Goal: Task Accomplishment & Management: Use online tool/utility

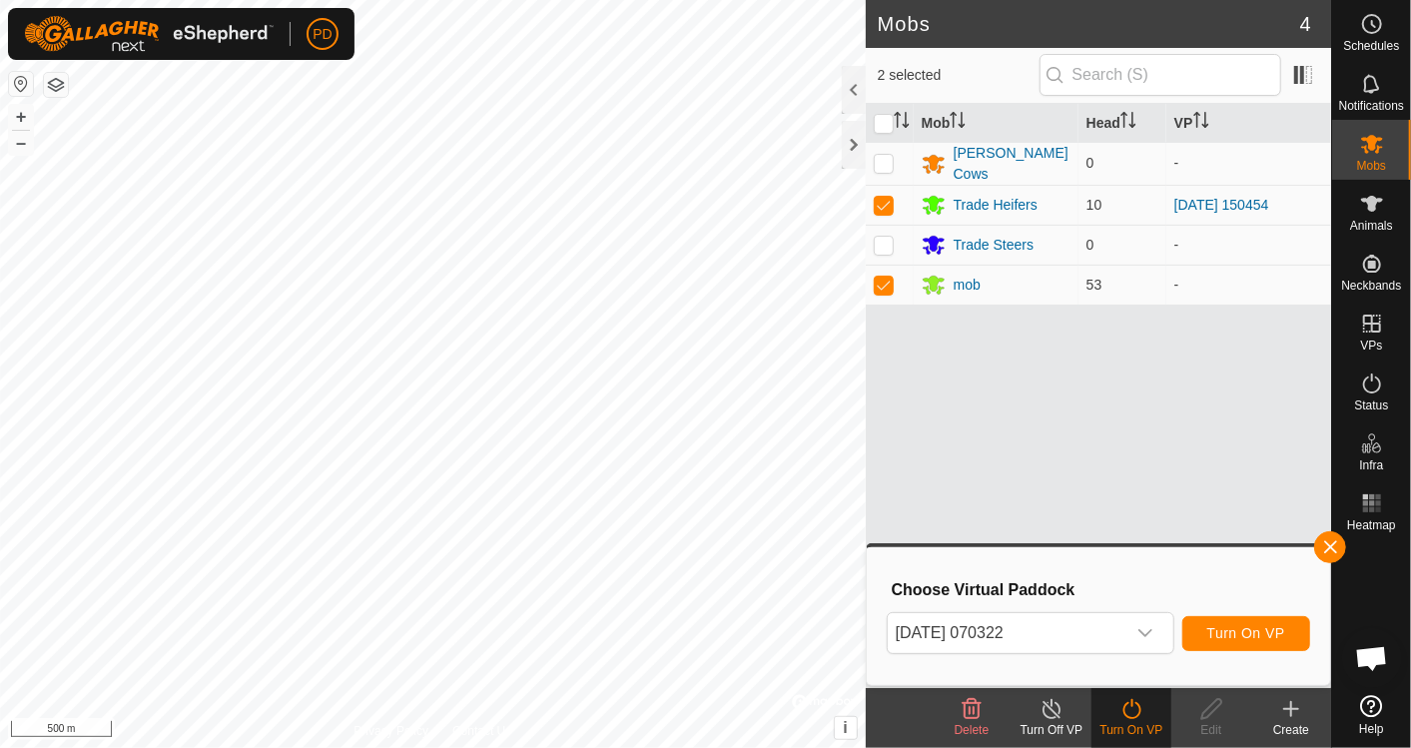
scroll to position [1030, 0]
click at [1373, 220] on span "Animals" at bounding box center [1371, 226] width 43 height 12
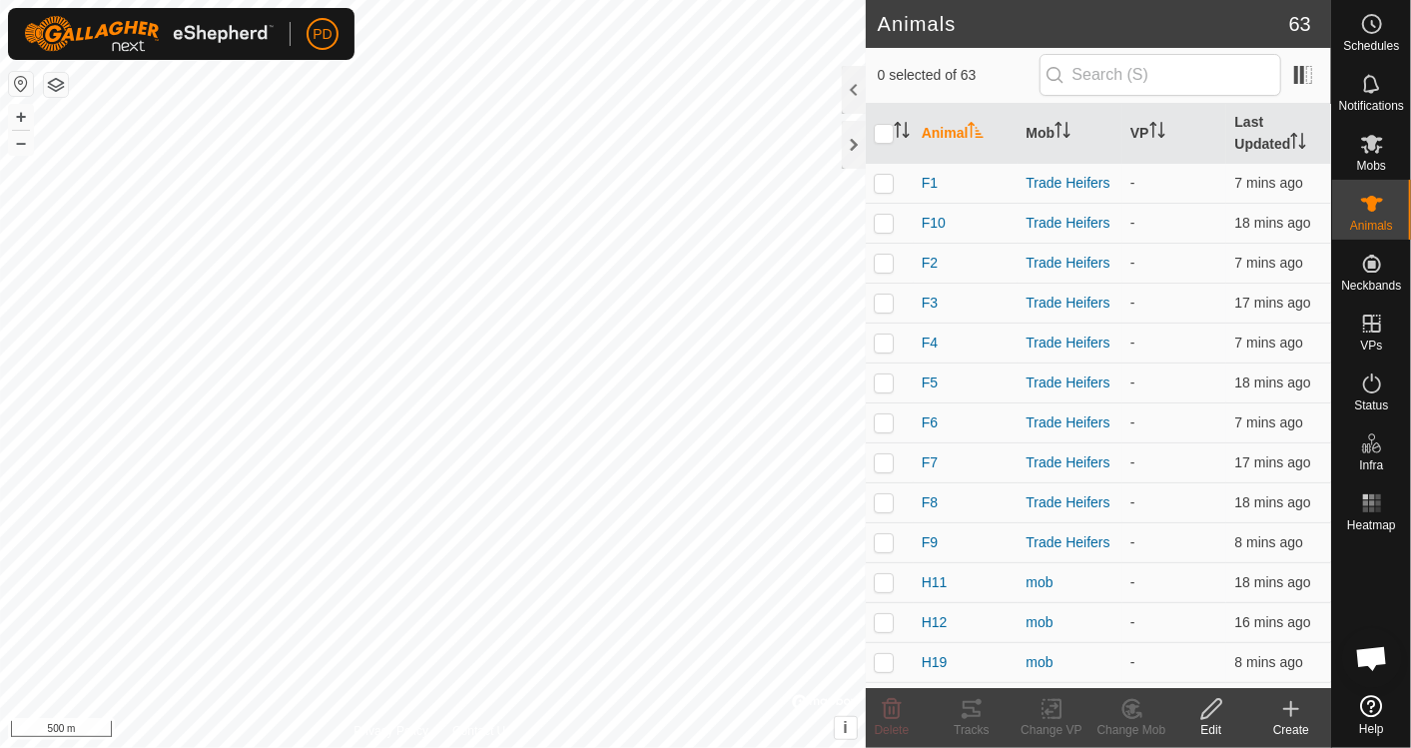
scroll to position [1030, 0]
click at [1378, 146] on icon at bounding box center [1372, 144] width 22 height 19
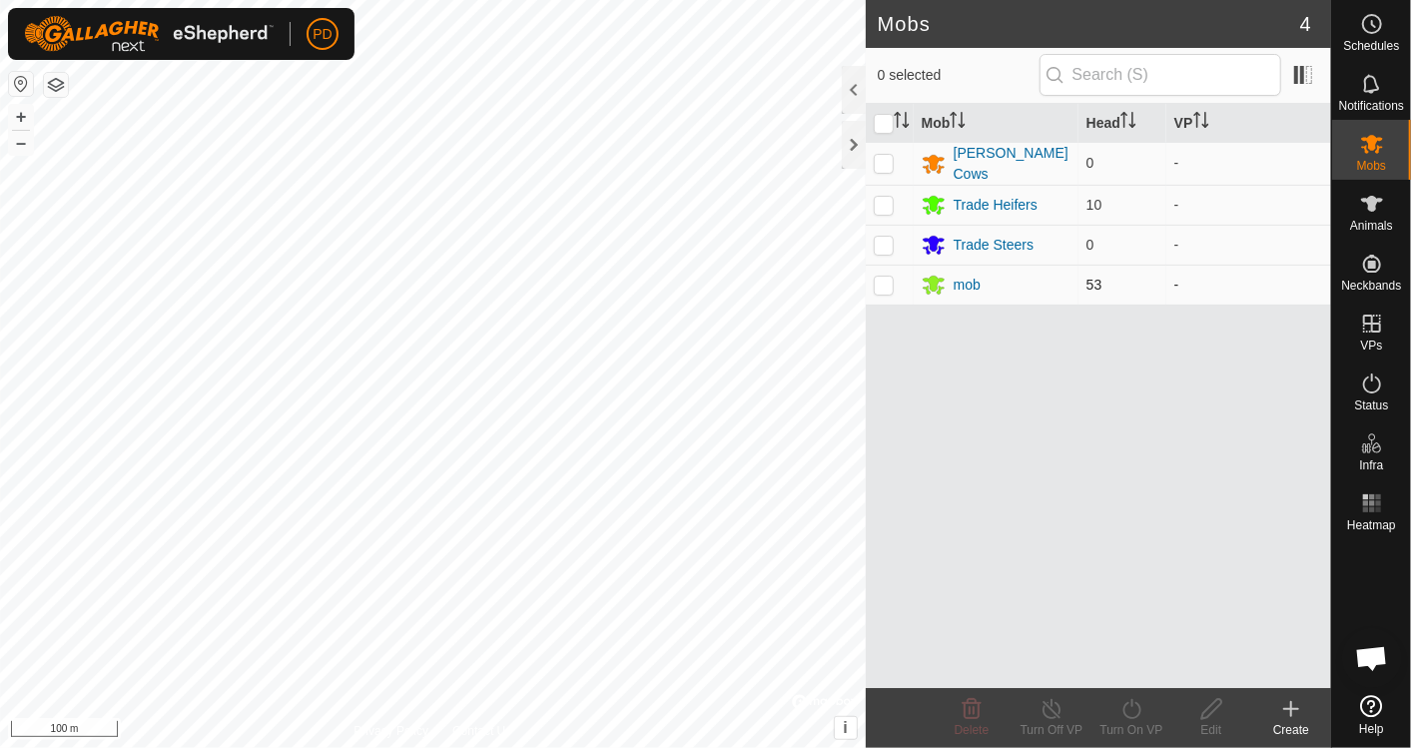
click at [889, 277] on p-checkbox at bounding box center [884, 285] width 20 height 16
checkbox input "true"
click at [880, 206] on p-checkbox at bounding box center [884, 205] width 20 height 16
checkbox input "true"
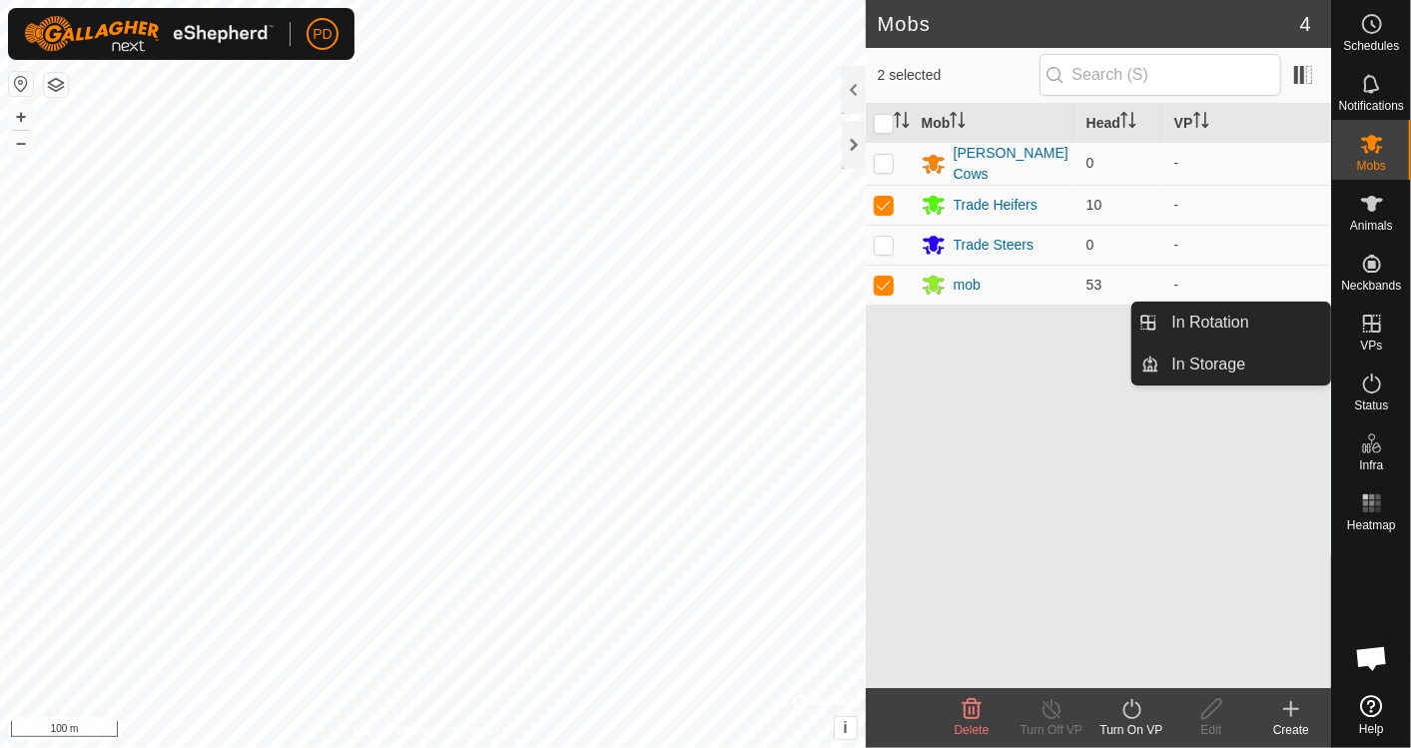
click at [1375, 326] on icon at bounding box center [1372, 324] width 24 height 24
click at [1261, 320] on link "In Rotation" at bounding box center [1246, 323] width 171 height 40
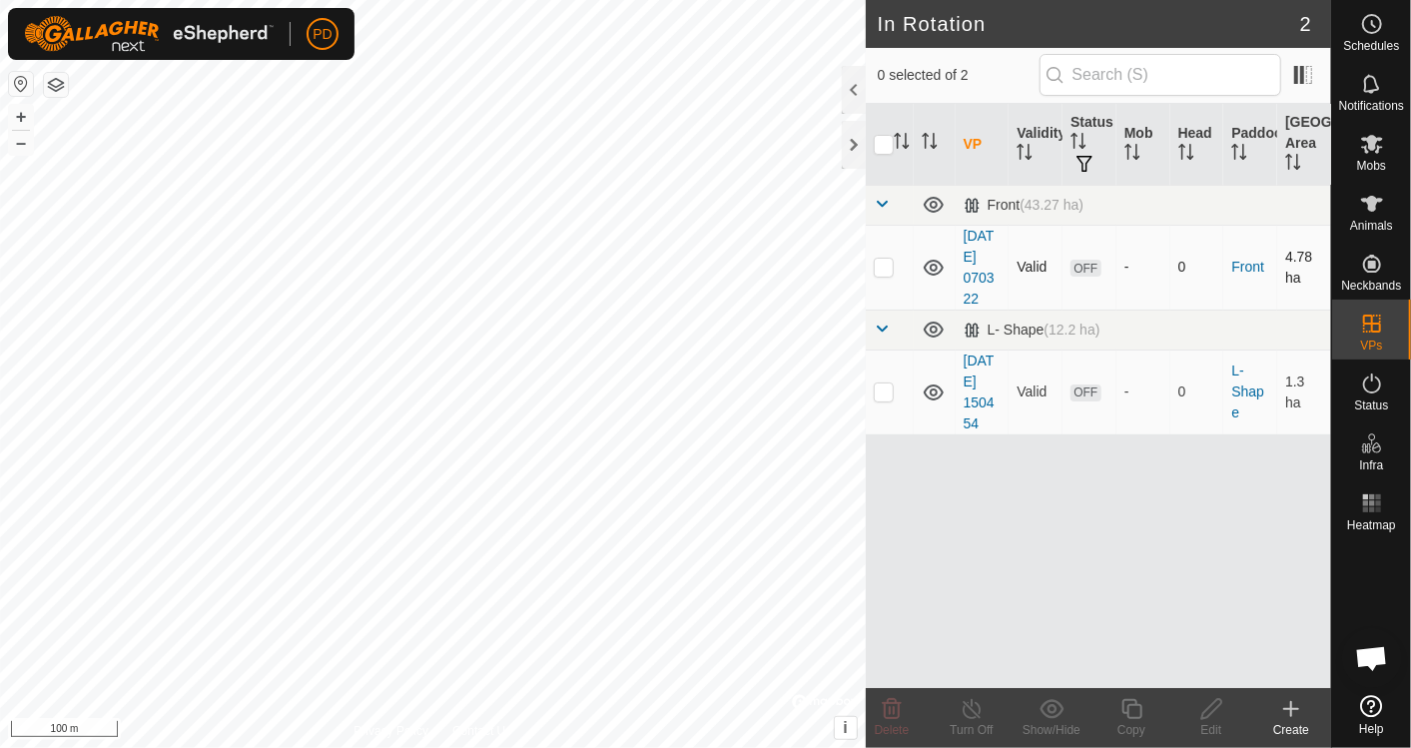
click at [881, 262] on p-checkbox at bounding box center [884, 267] width 20 height 16
checkbox input "true"
click at [1366, 205] on icon at bounding box center [1372, 204] width 24 height 24
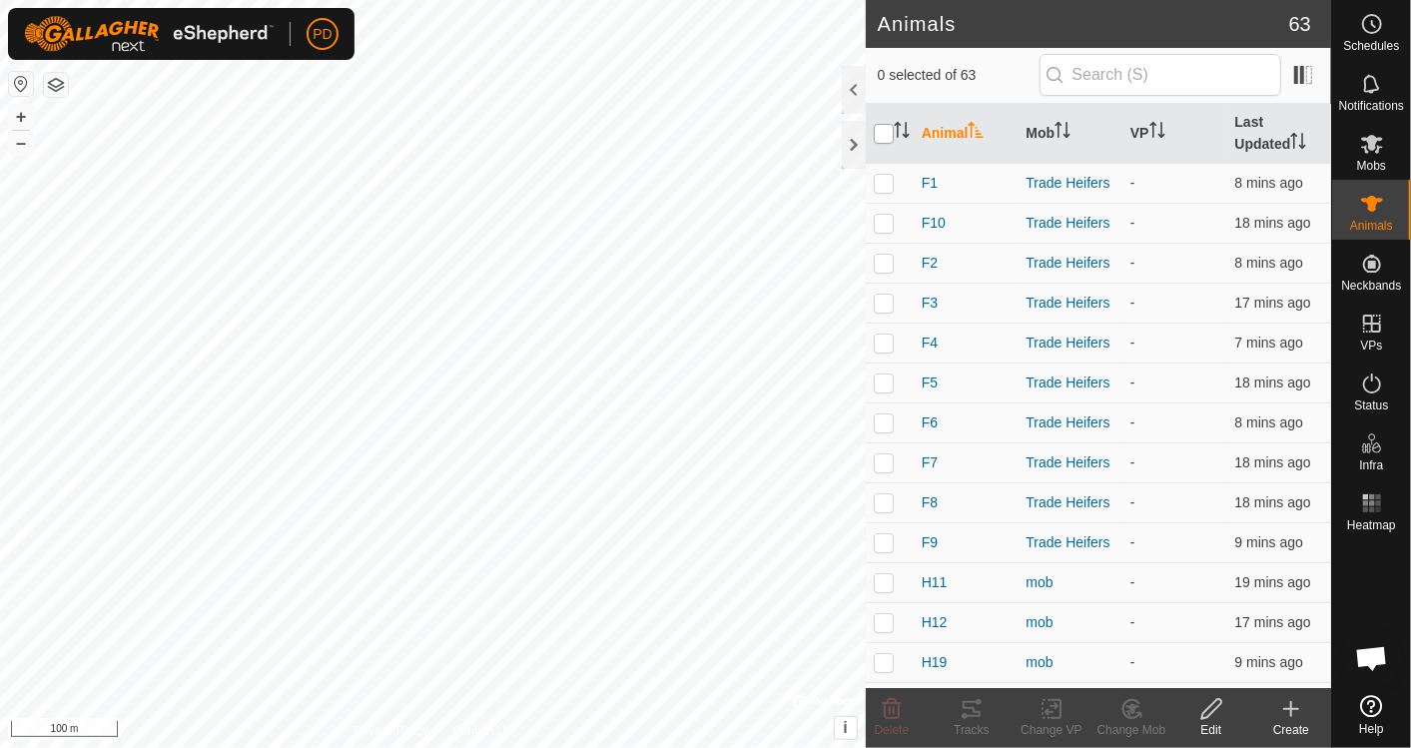
click at [875, 133] on input "checkbox" at bounding box center [884, 134] width 20 height 20
checkbox input "true"
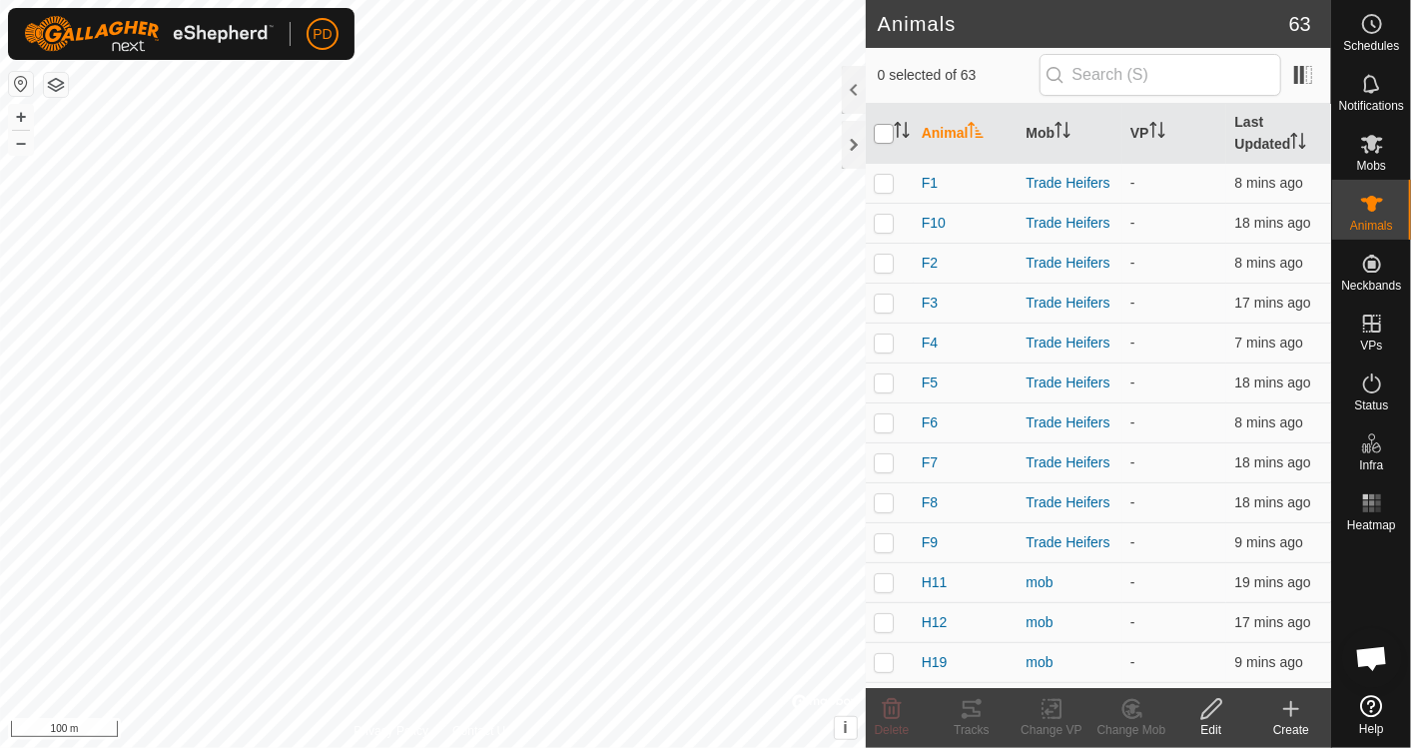
checkbox input "true"
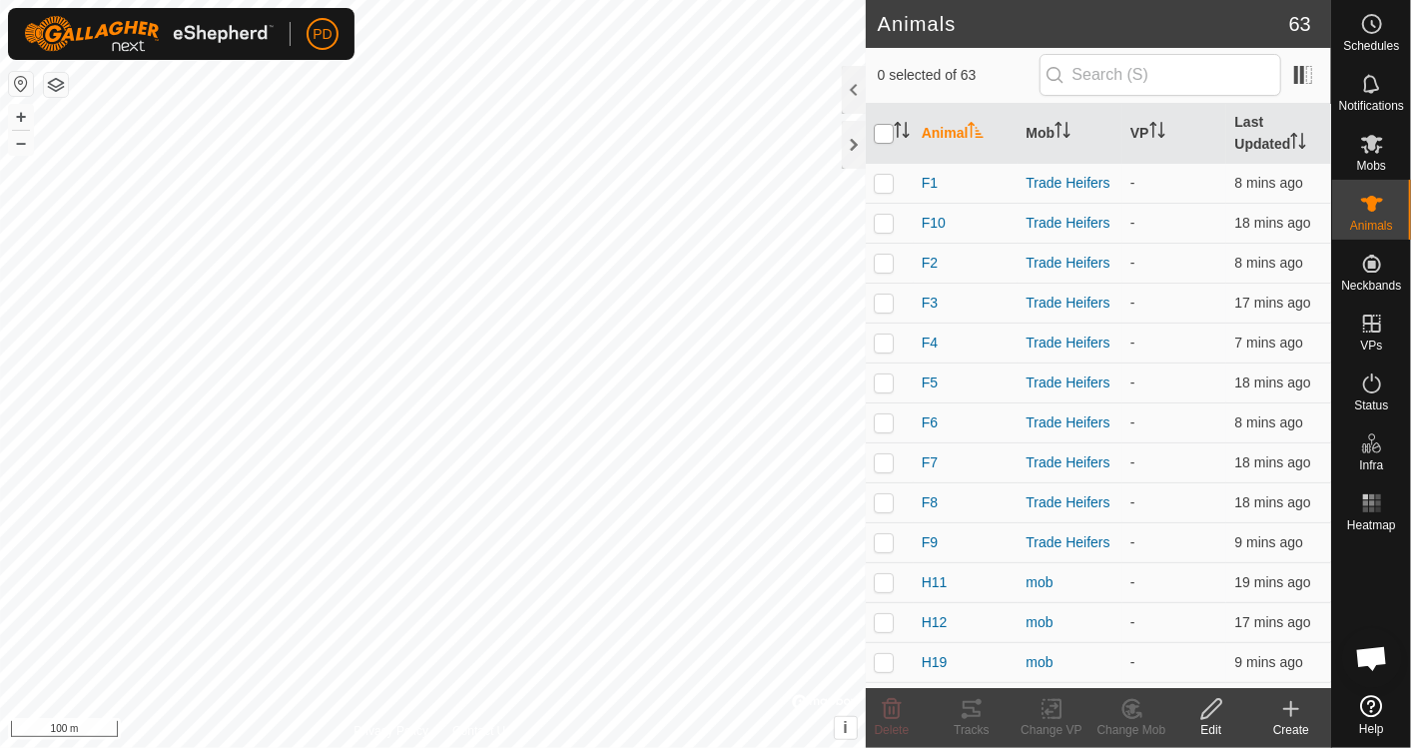
checkbox input "true"
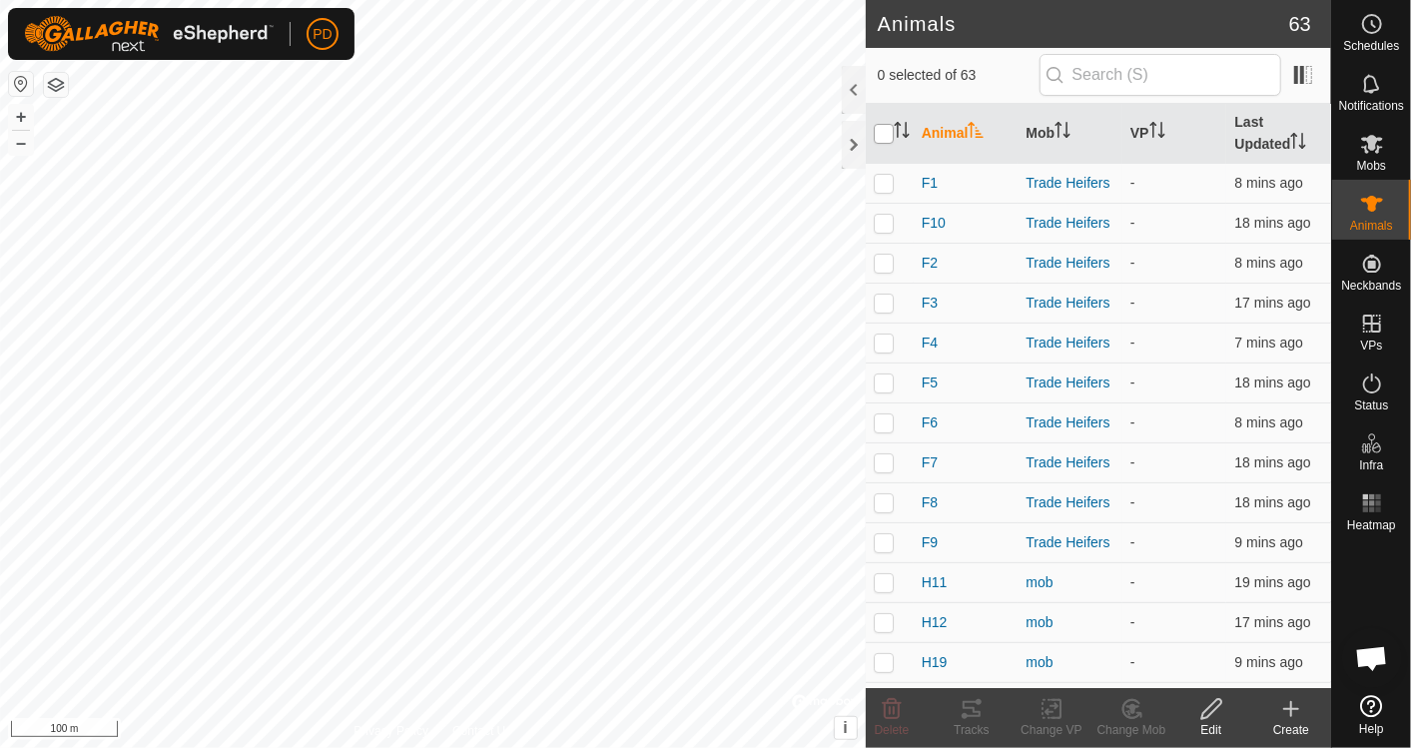
checkbox input "true"
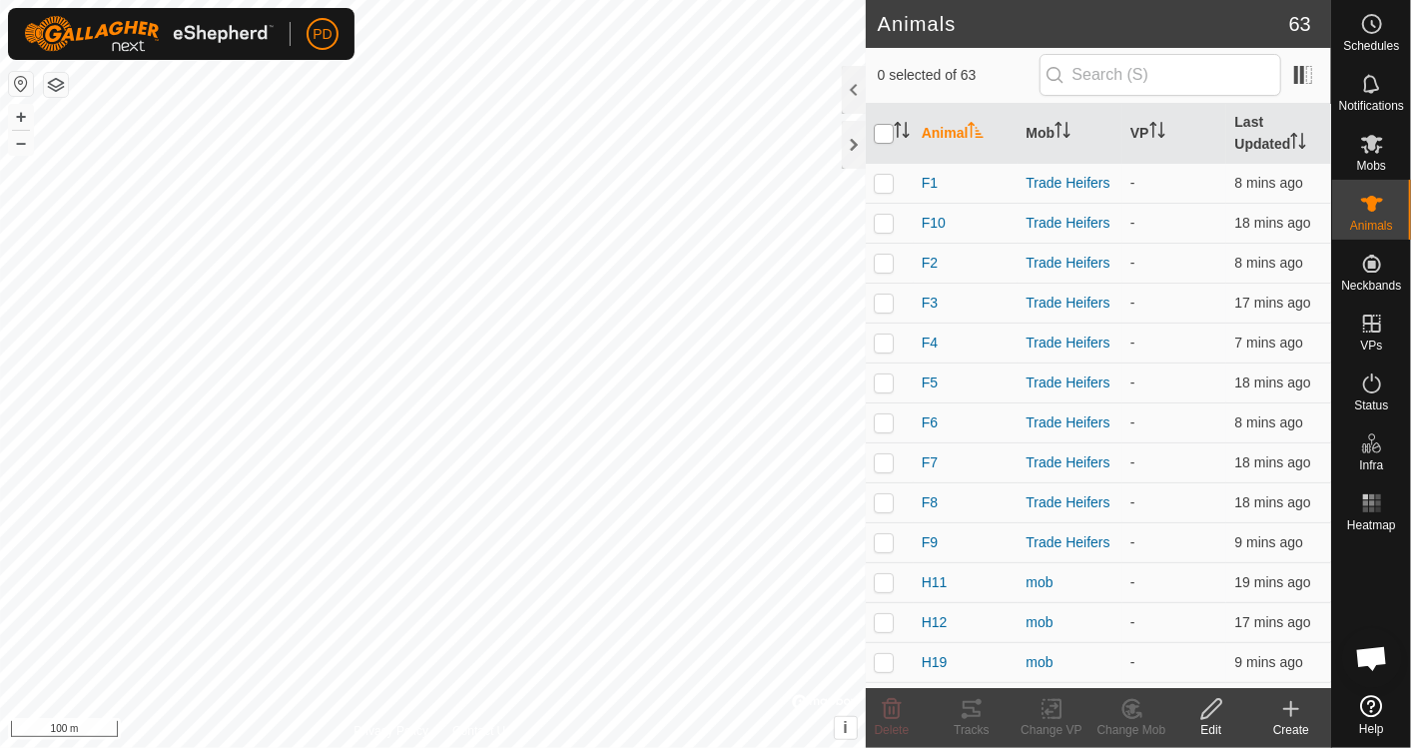
checkbox input "true"
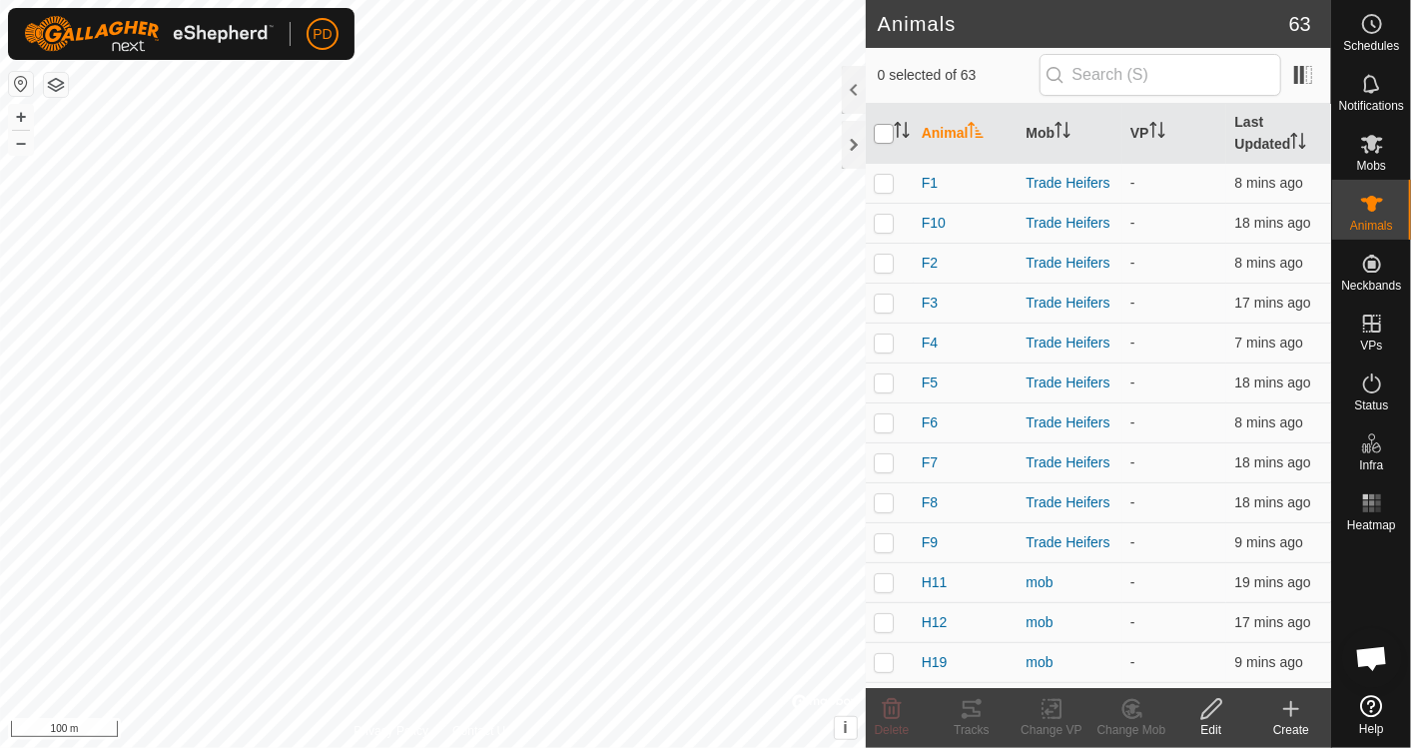
checkbox input "true"
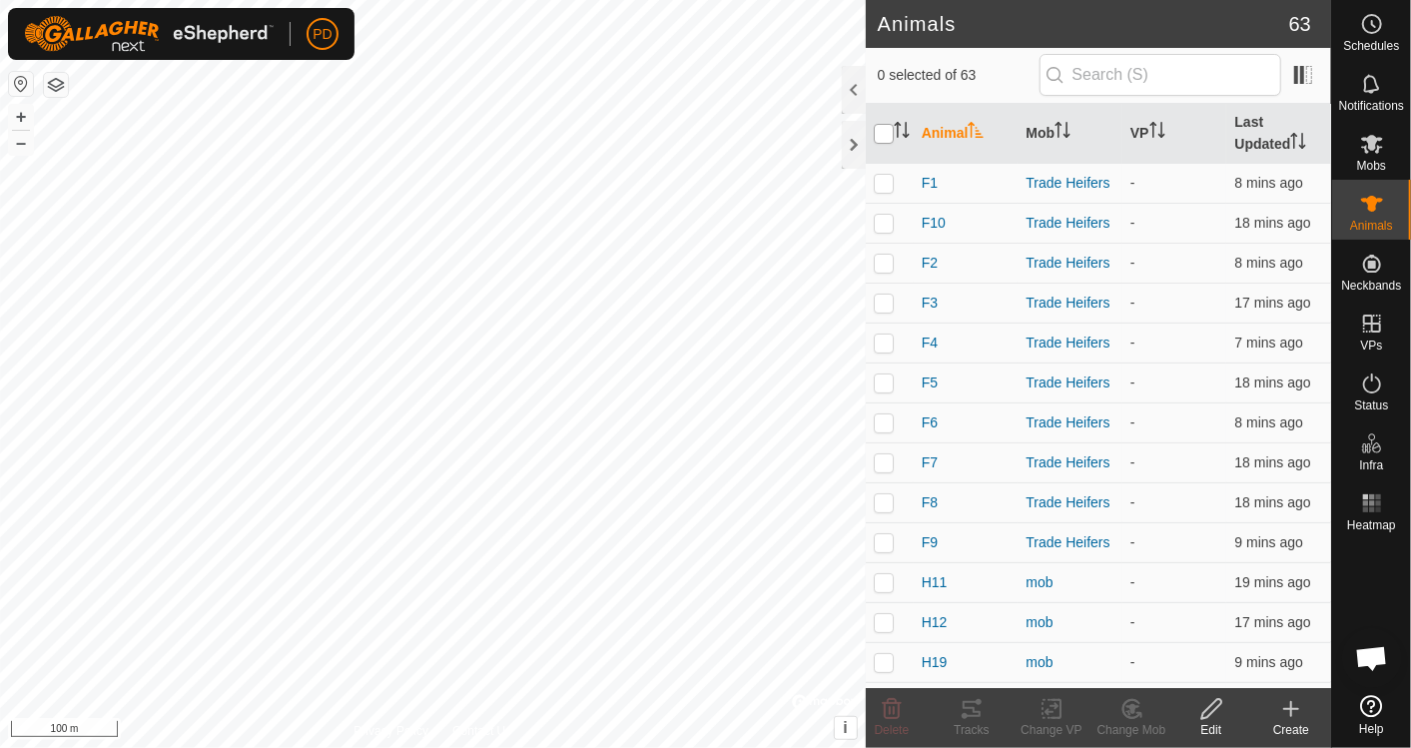
checkbox input "true"
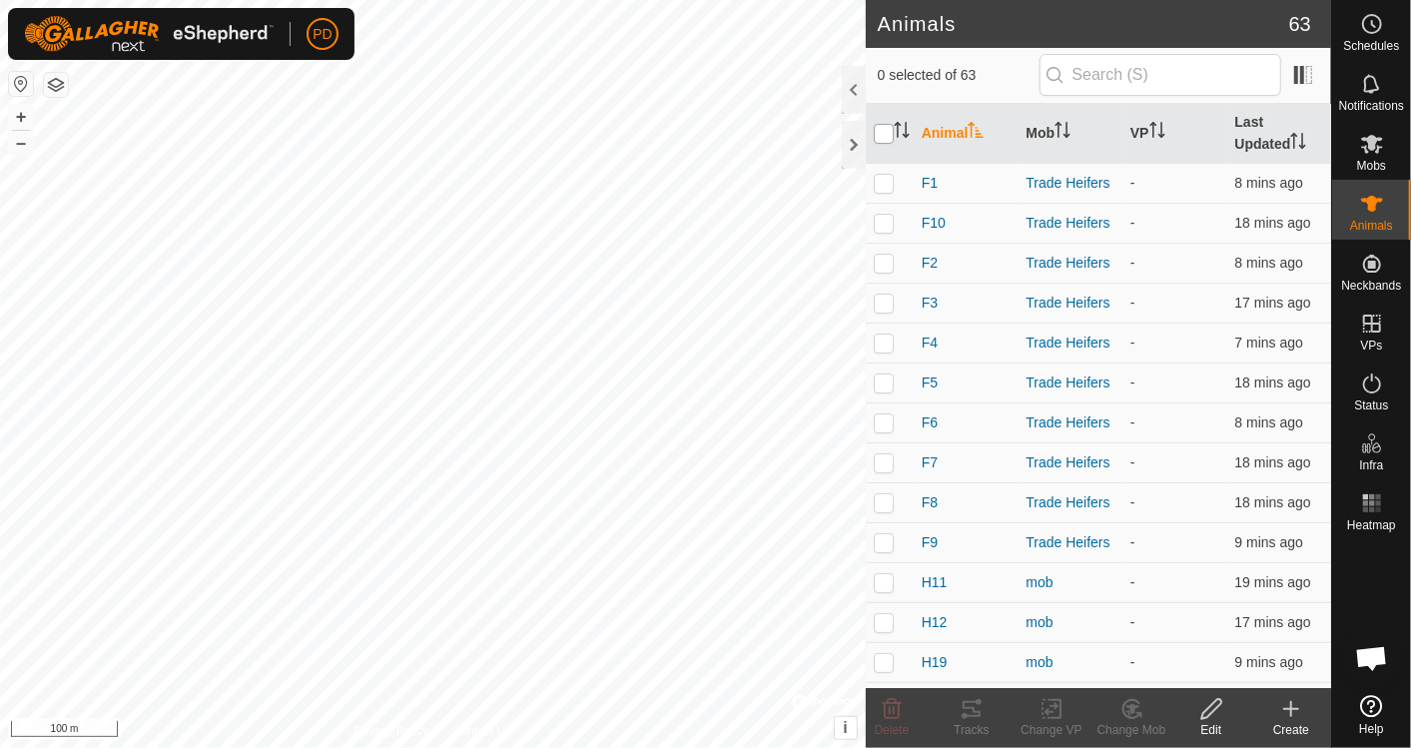
checkbox input "true"
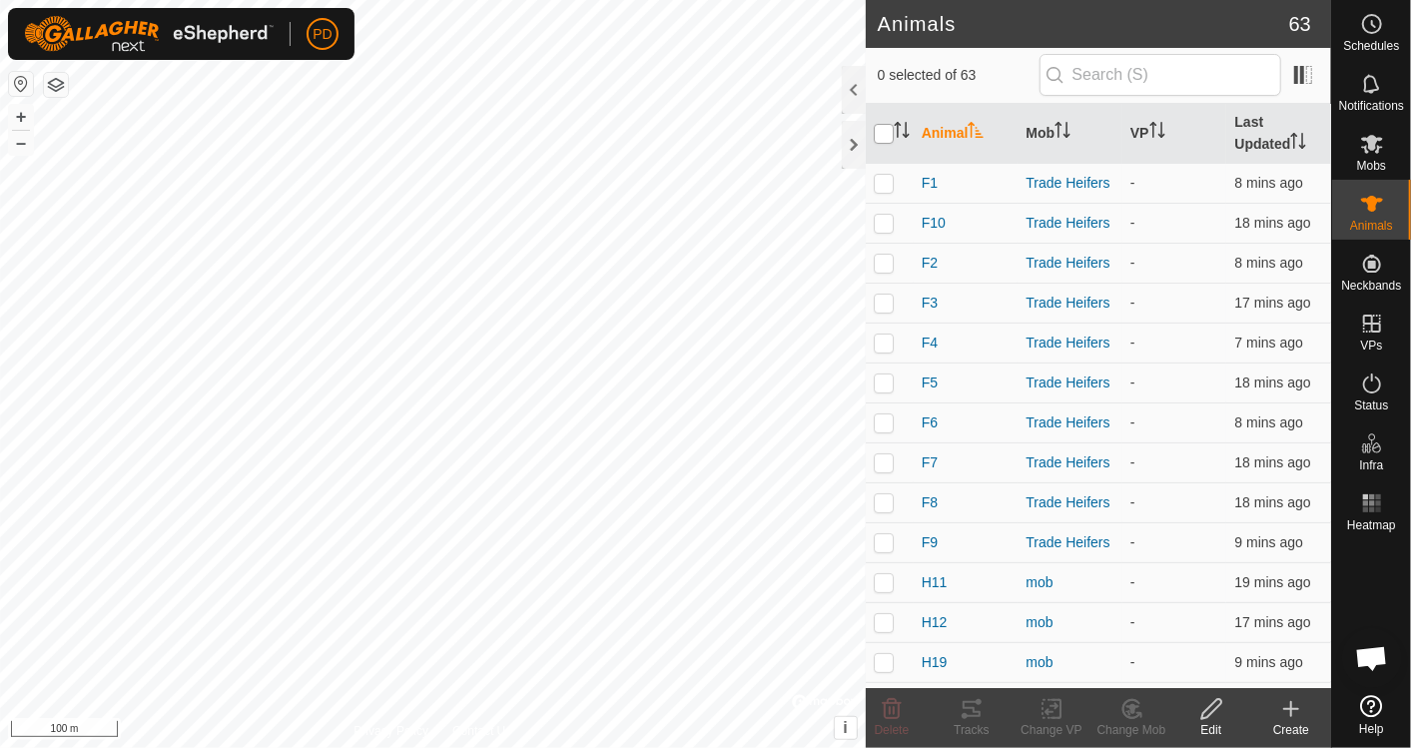
checkbox input "true"
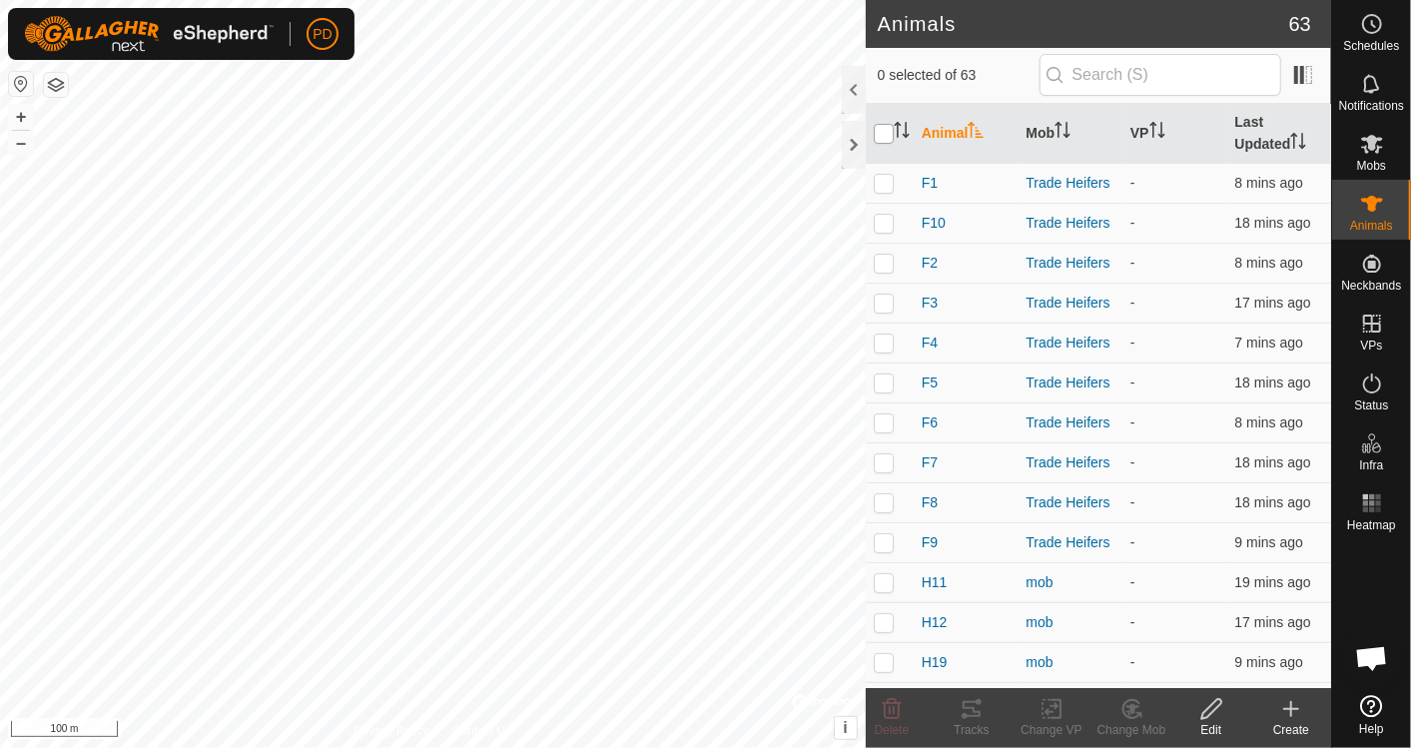
checkbox input "true"
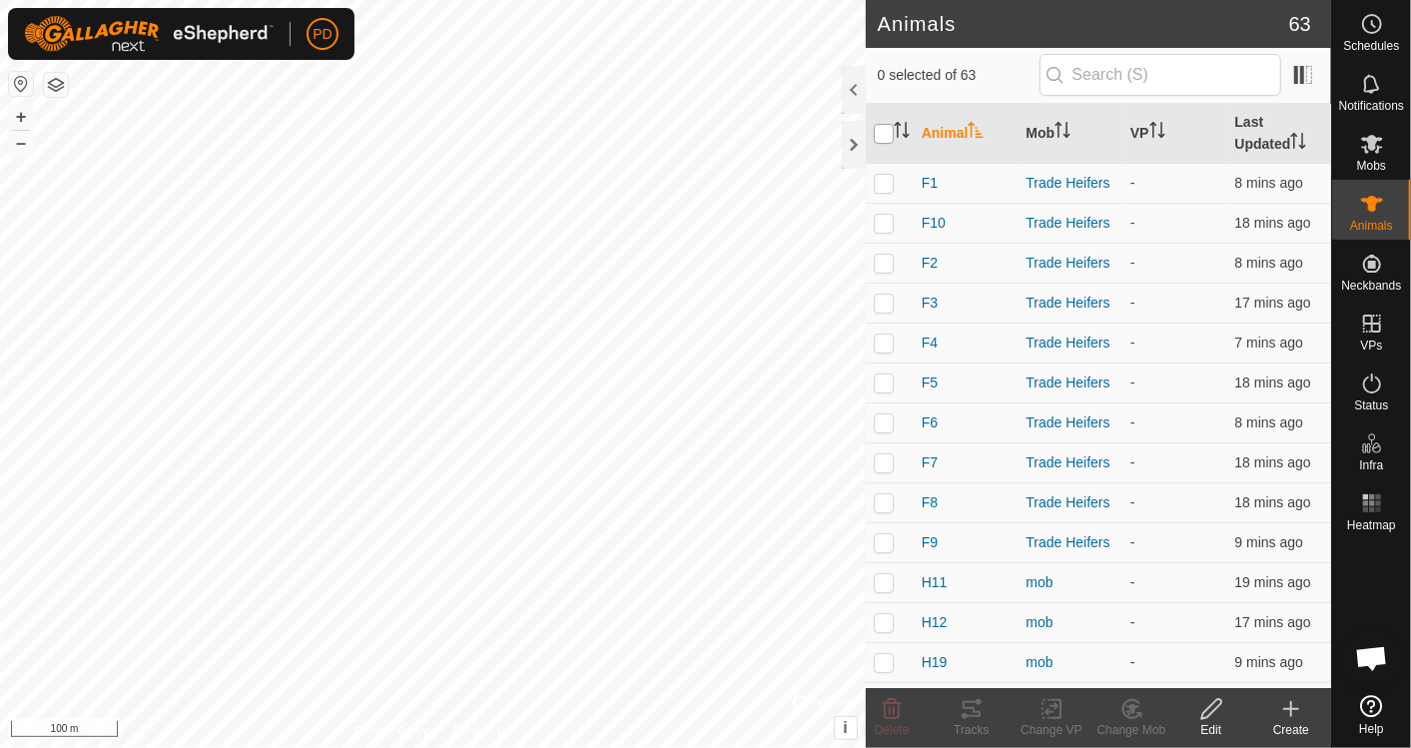
checkbox input "true"
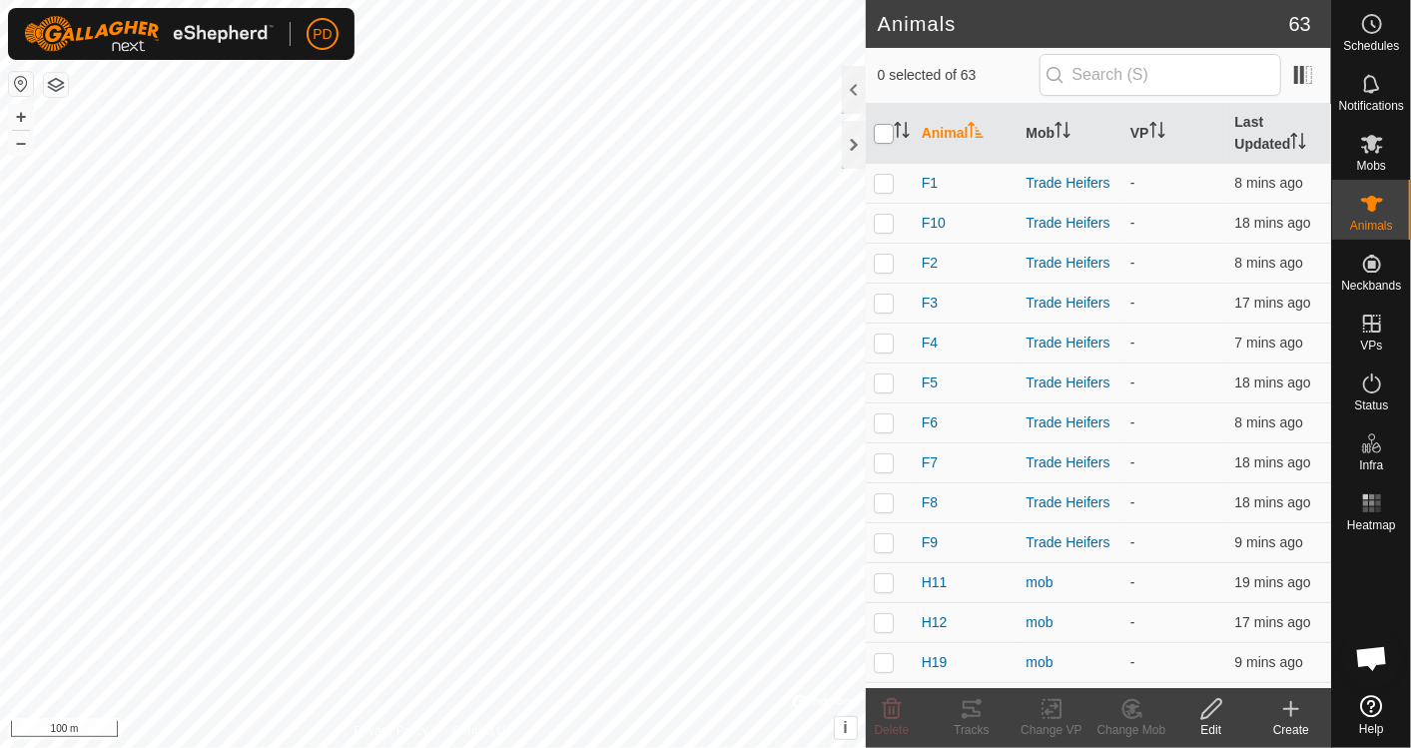
checkbox input "true"
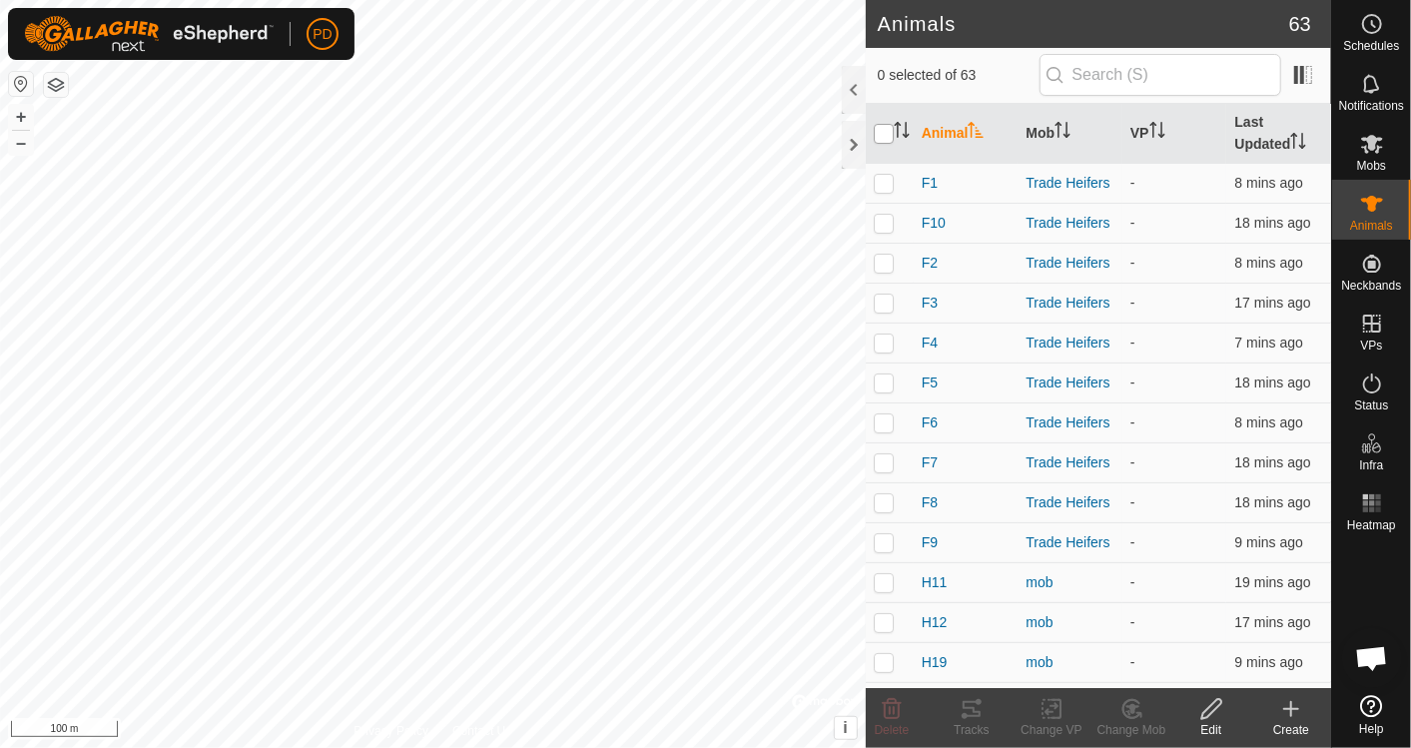
checkbox input "true"
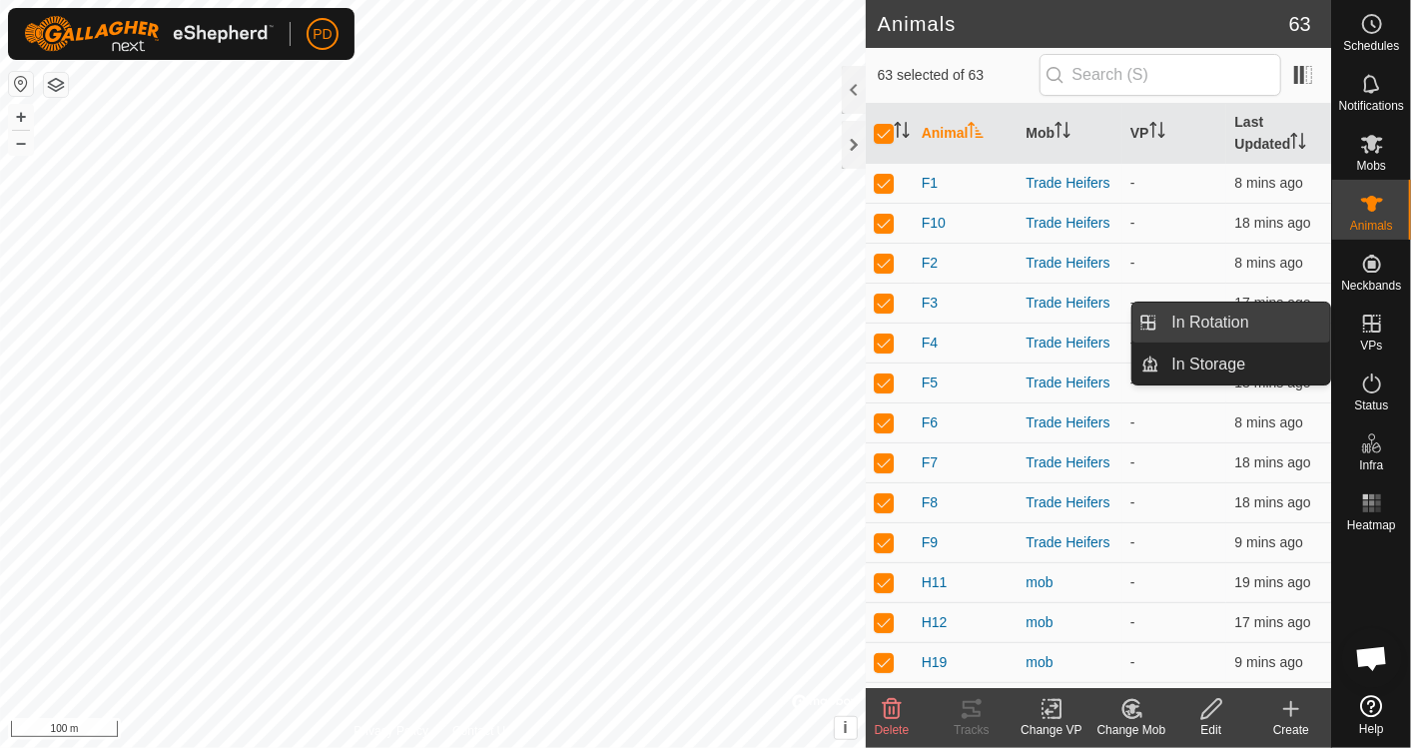
click at [1264, 319] on link "In Rotation" at bounding box center [1246, 323] width 171 height 40
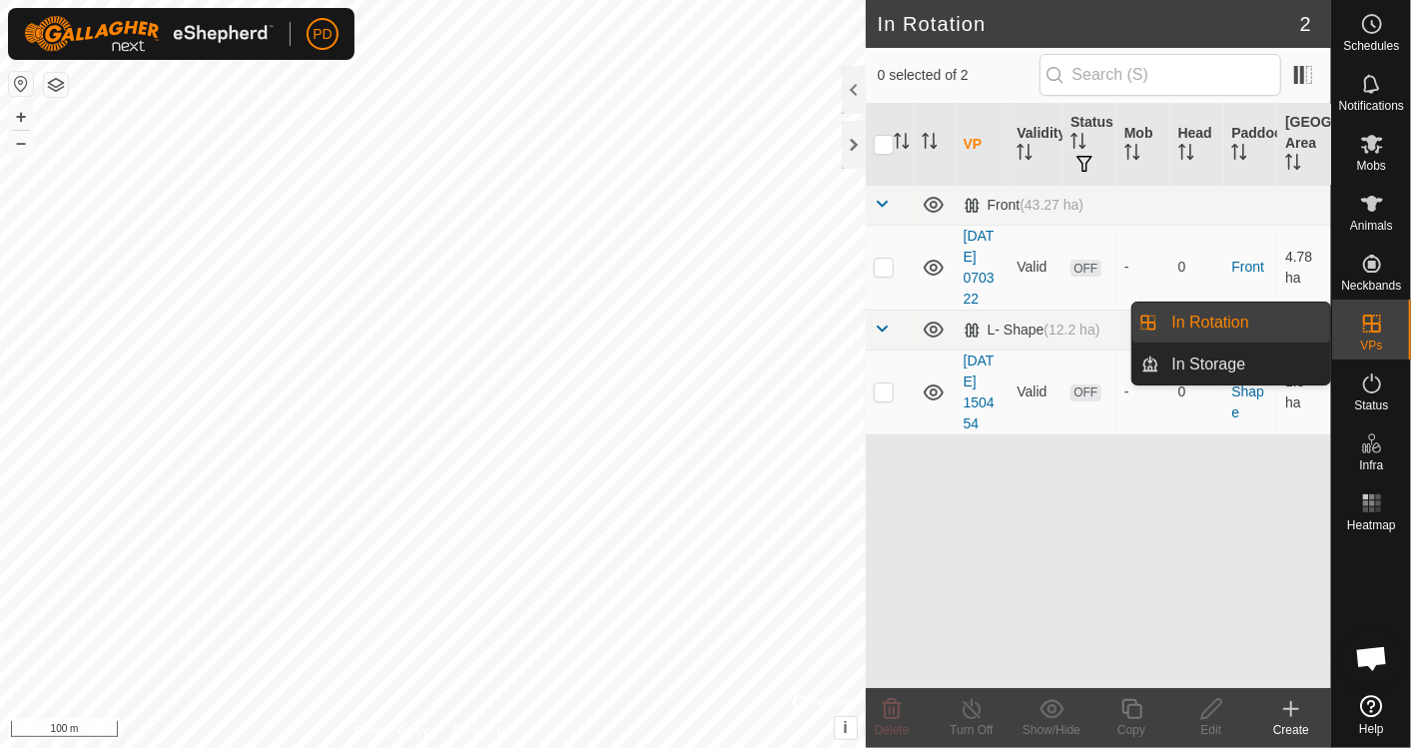
click at [1227, 321] on link "In Rotation" at bounding box center [1246, 323] width 171 height 40
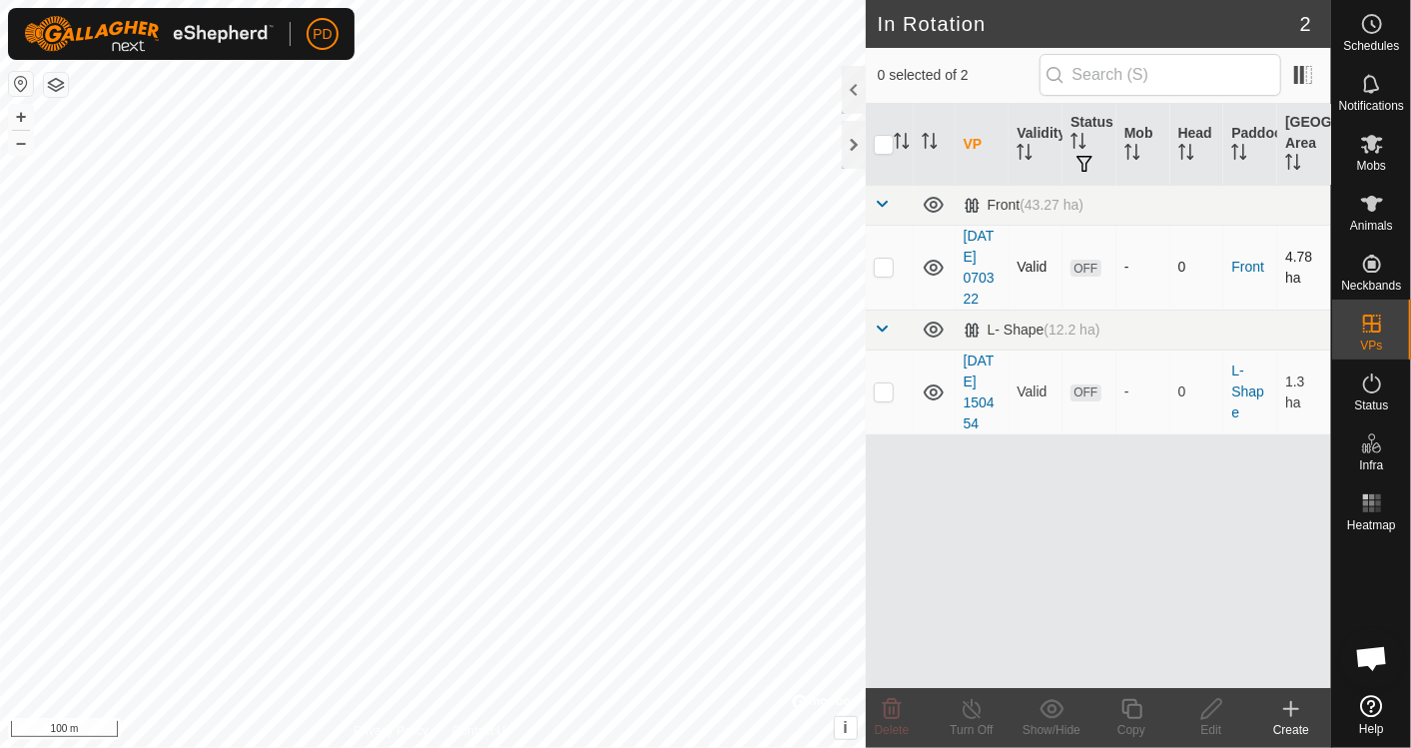
click at [890, 268] on p-checkbox at bounding box center [884, 267] width 20 height 16
checkbox input "true"
click at [1389, 147] on div "Mobs" at bounding box center [1371, 150] width 79 height 60
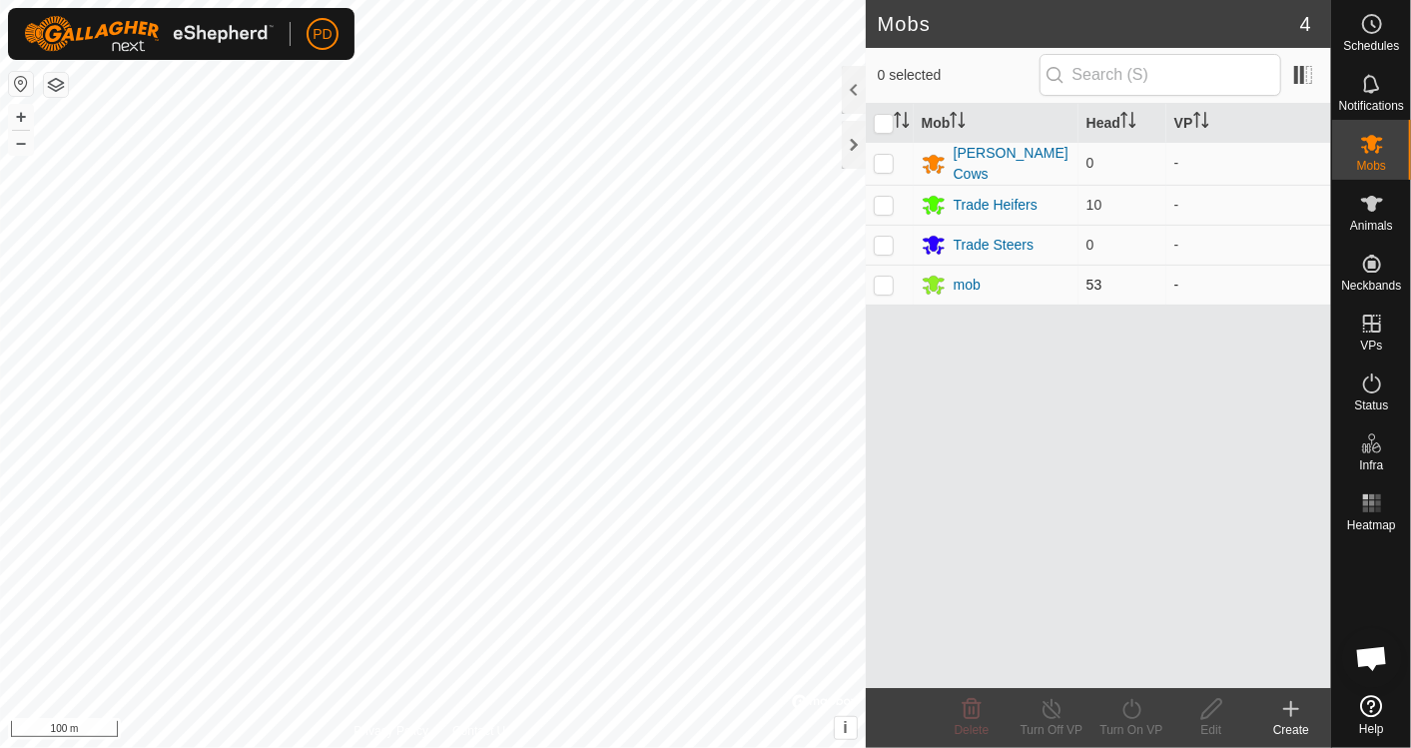
click at [886, 277] on p-checkbox at bounding box center [884, 285] width 20 height 16
checkbox input "true"
click at [889, 208] on p-checkbox at bounding box center [884, 205] width 20 height 16
checkbox input "true"
click at [1133, 727] on div "Turn On VP" at bounding box center [1132, 730] width 80 height 18
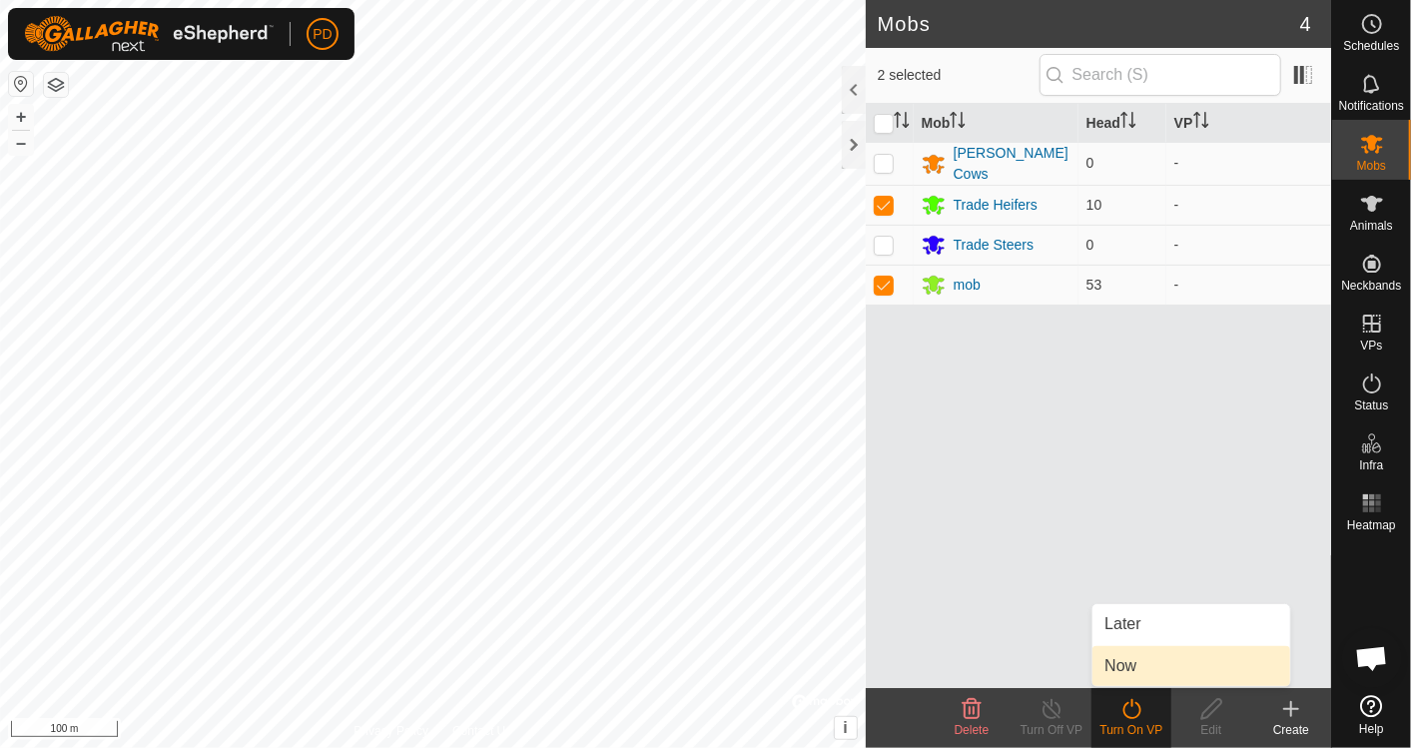
click at [1133, 678] on link "Now" at bounding box center [1192, 666] width 198 height 40
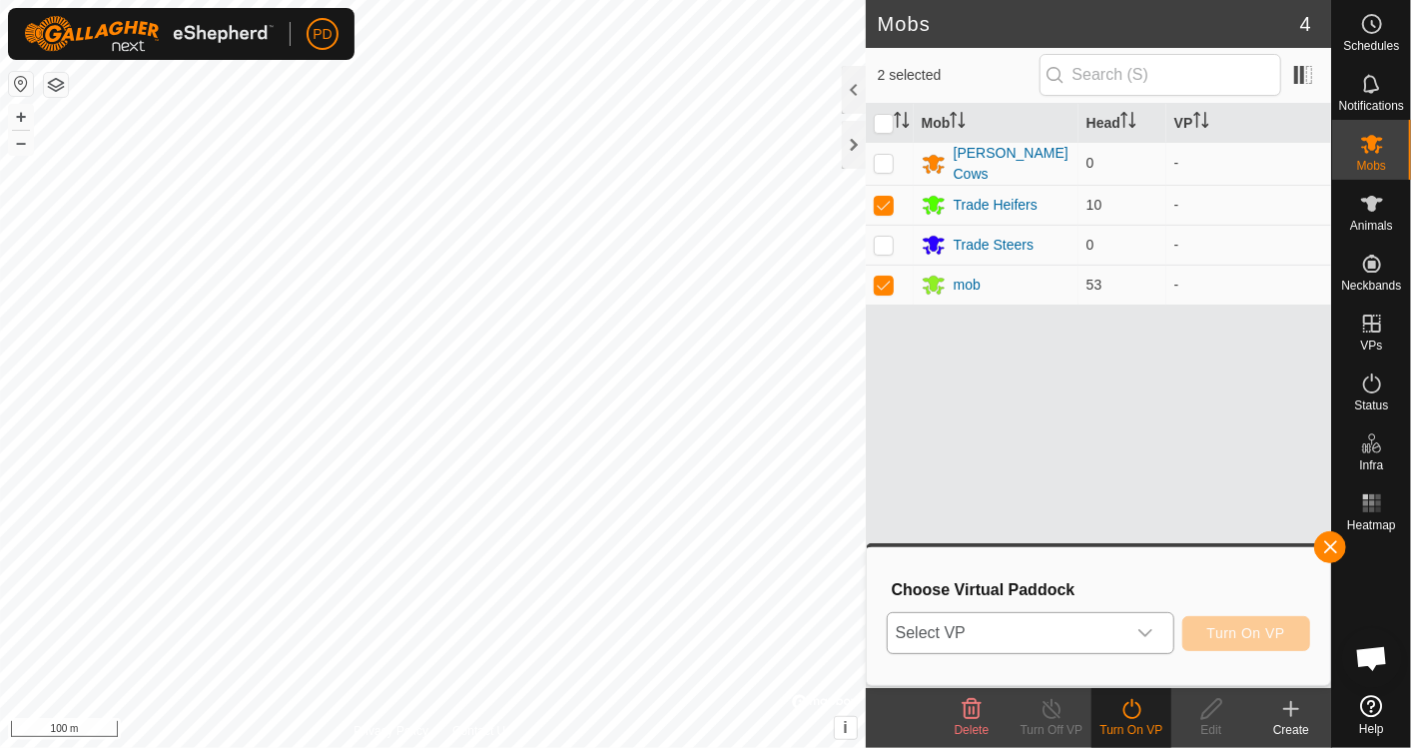
click at [1153, 629] on icon "dropdown trigger" at bounding box center [1146, 633] width 14 height 8
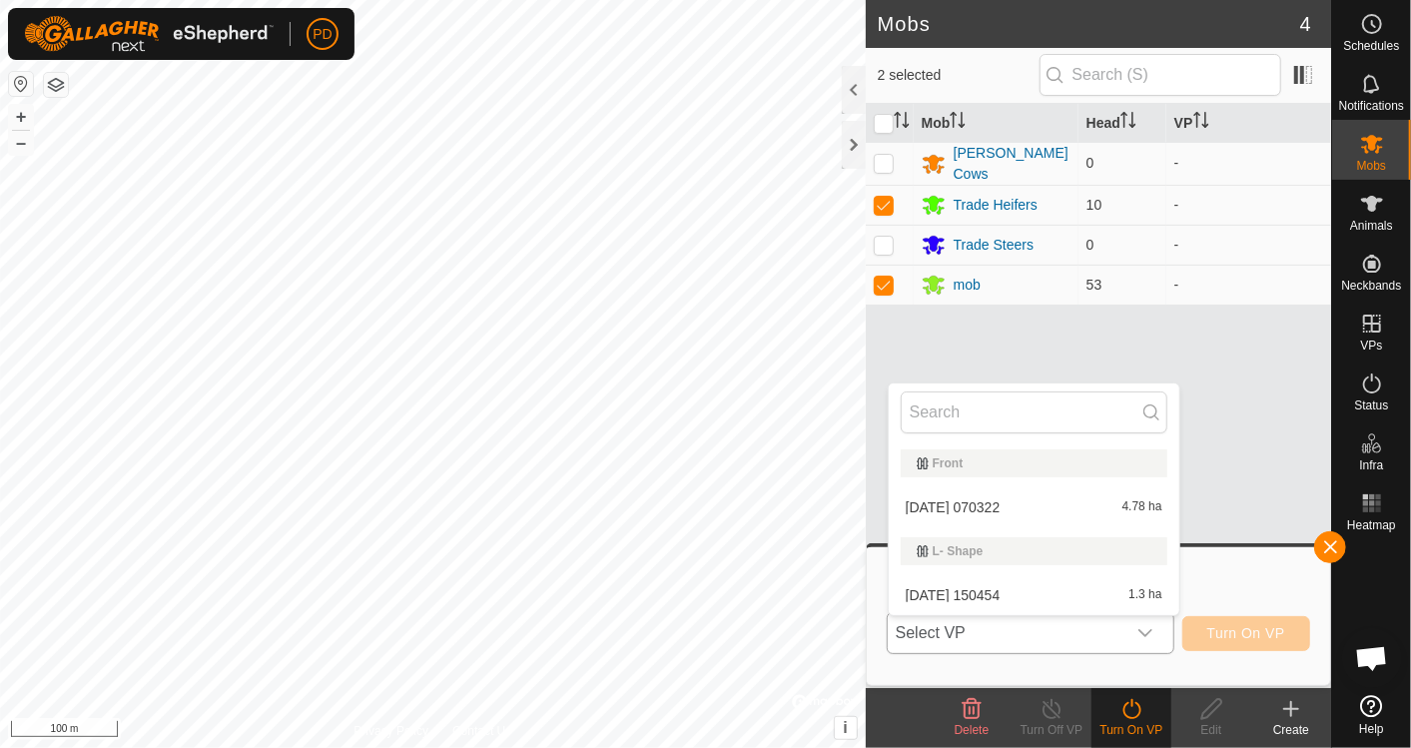
click at [1027, 502] on li "2025-08-25 070322 4.78 ha" at bounding box center [1034, 507] width 291 height 40
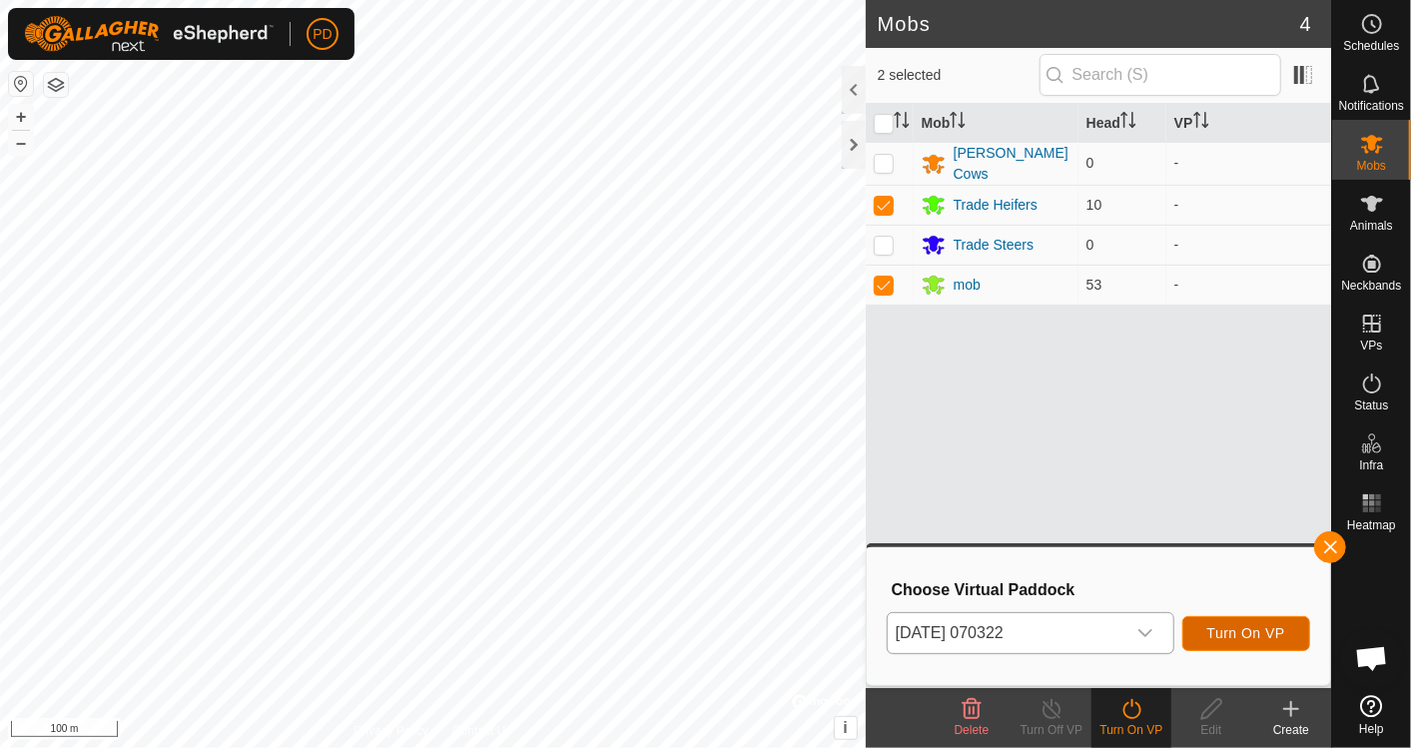
click at [1245, 625] on span "Turn On VP" at bounding box center [1246, 633] width 78 height 16
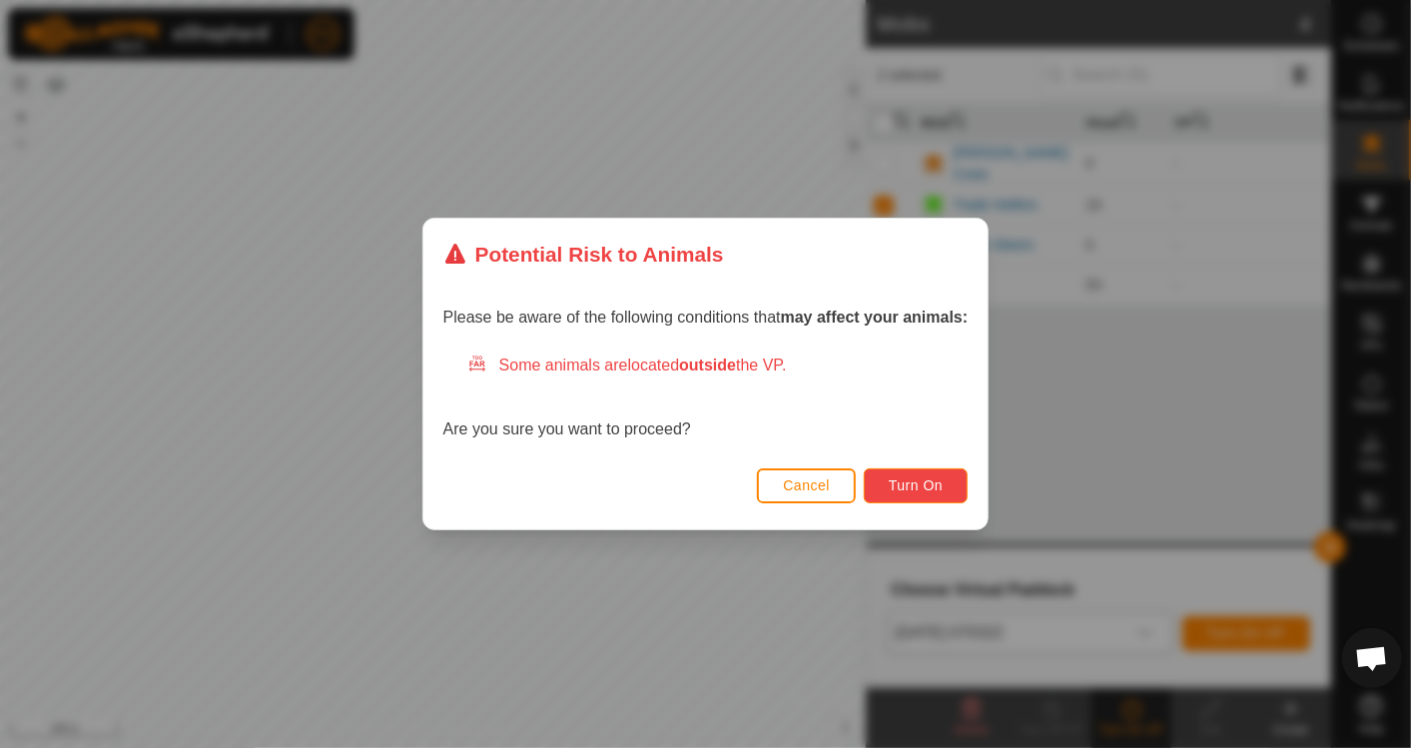
click at [916, 484] on span "Turn On" at bounding box center [916, 485] width 54 height 16
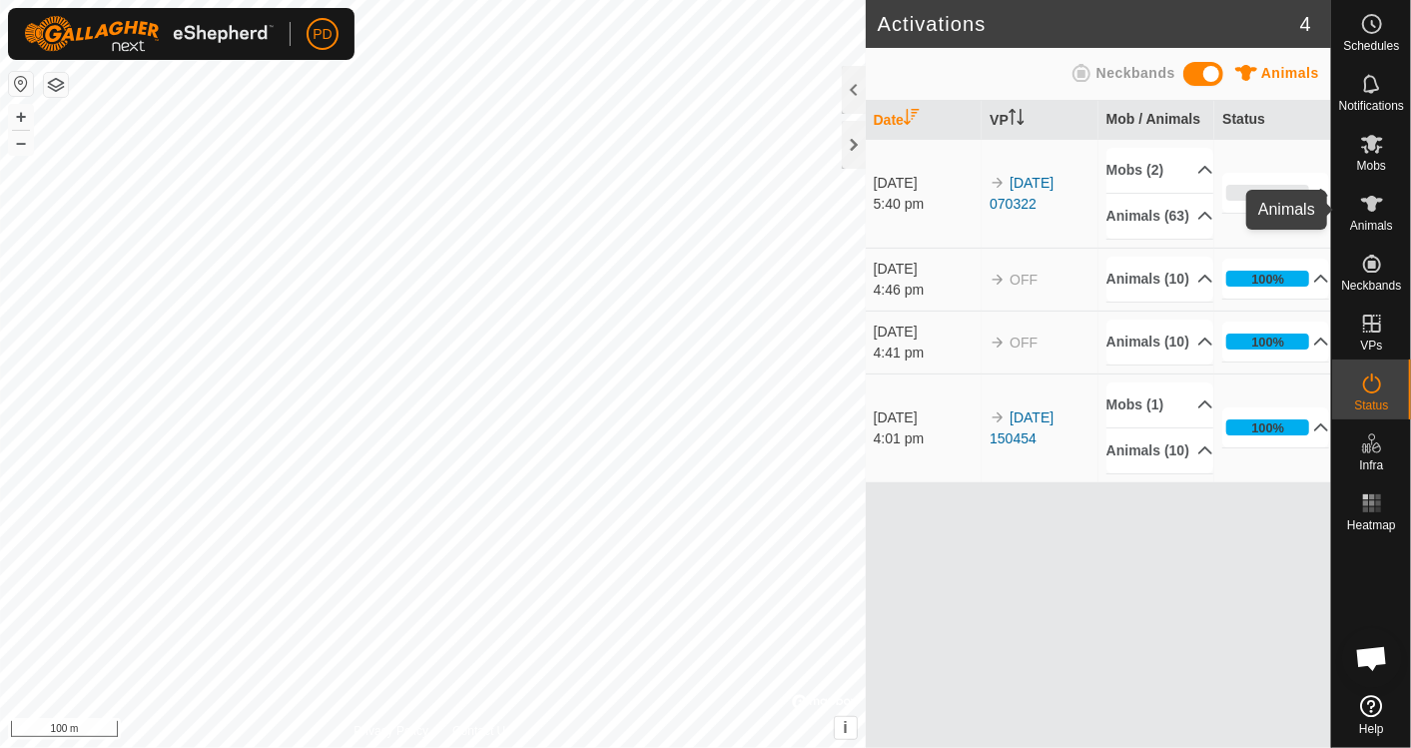
click at [1367, 205] on icon at bounding box center [1372, 204] width 24 height 24
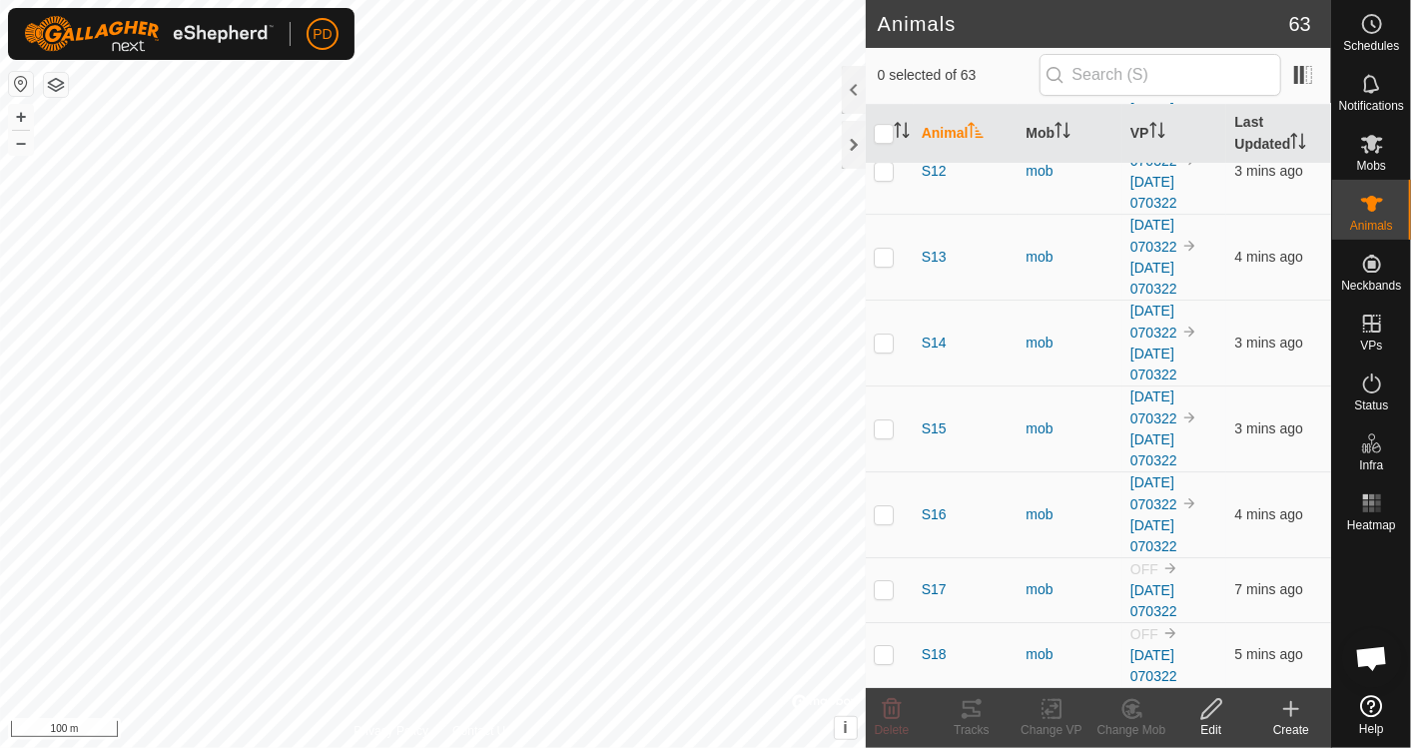
scroll to position [4095, 0]
